Goal: Learn about a topic

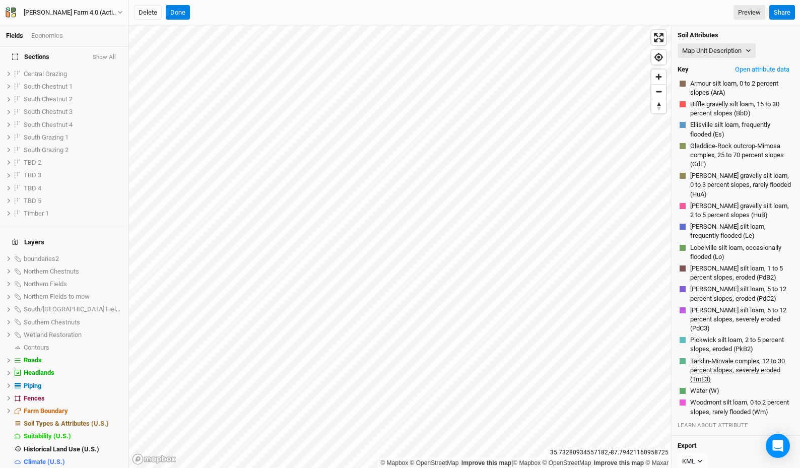
scroll to position [24, 0]
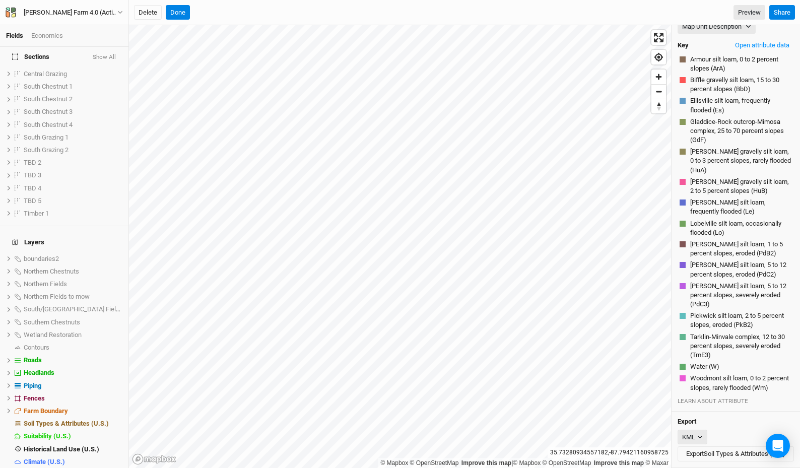
click at [694, 438] on div "KML" at bounding box center [689, 438] width 13 height 10
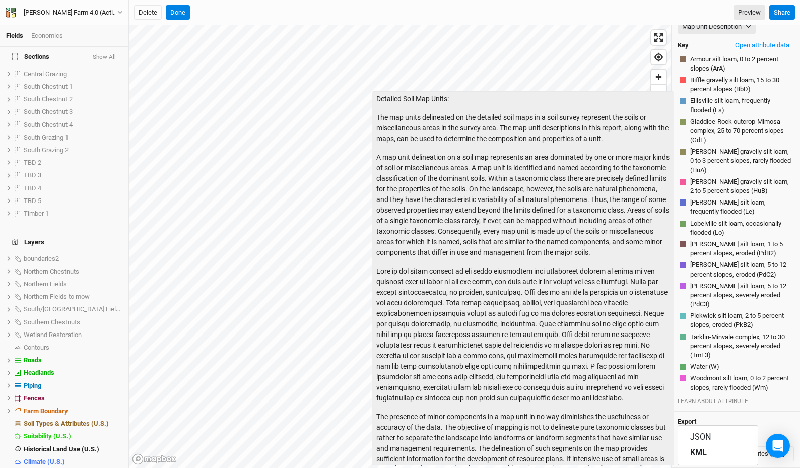
click at [721, 399] on div "LEARN ABOUT ATTRIBUTE" at bounding box center [736, 401] width 116 height 8
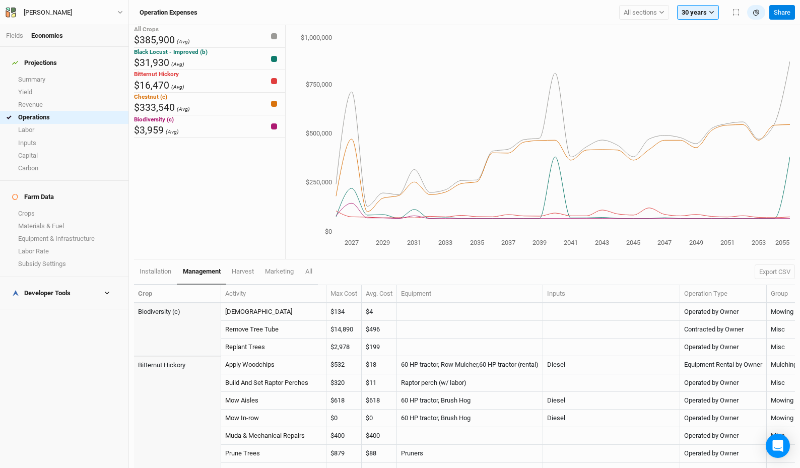
scroll to position [481, 0]
